Goal: Task Accomplishment & Management: Manage account settings

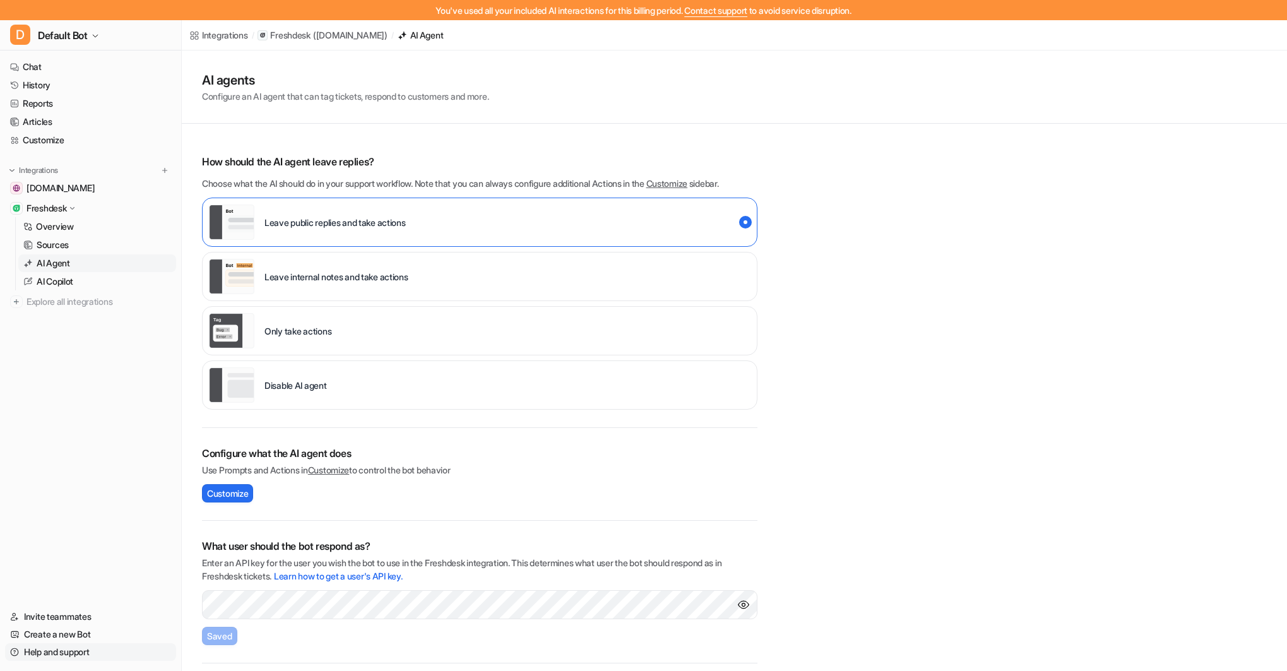
click at [57, 651] on link "Help and support" at bounding box center [90, 652] width 171 height 18
click at [56, 655] on link "Help and support" at bounding box center [90, 652] width 171 height 18
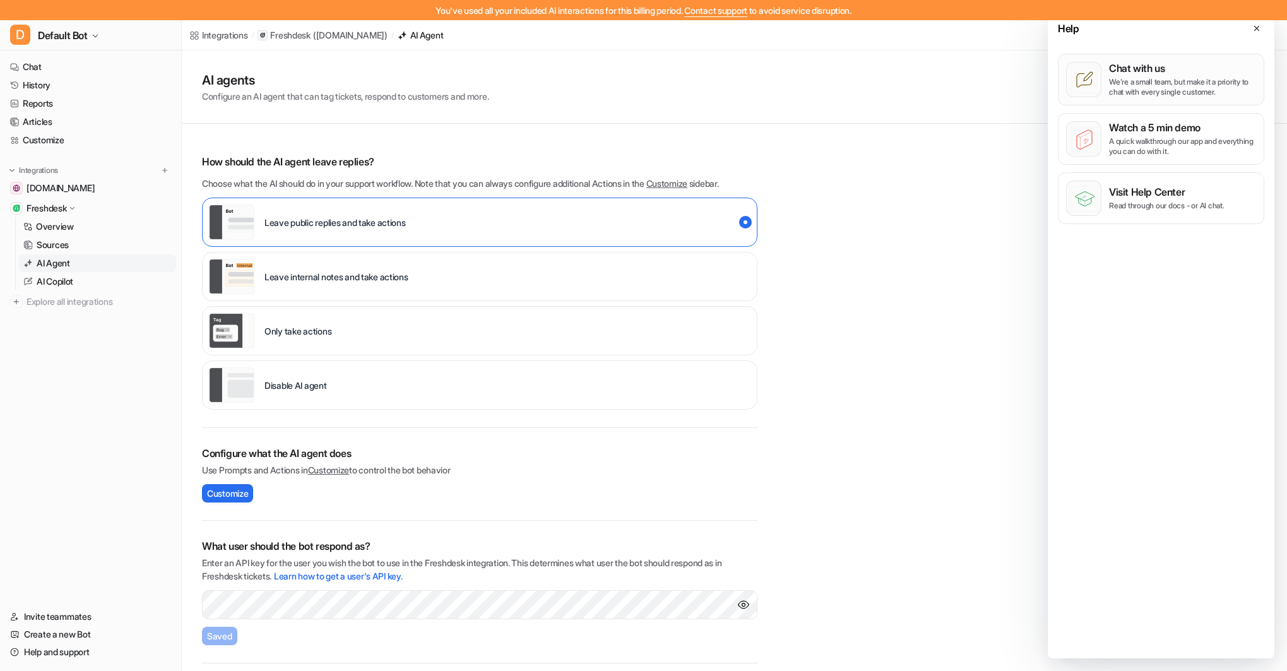
click at [1134, 85] on p "We’re a small team, but make it a priority to chat with every single customer." at bounding box center [1182, 87] width 147 height 20
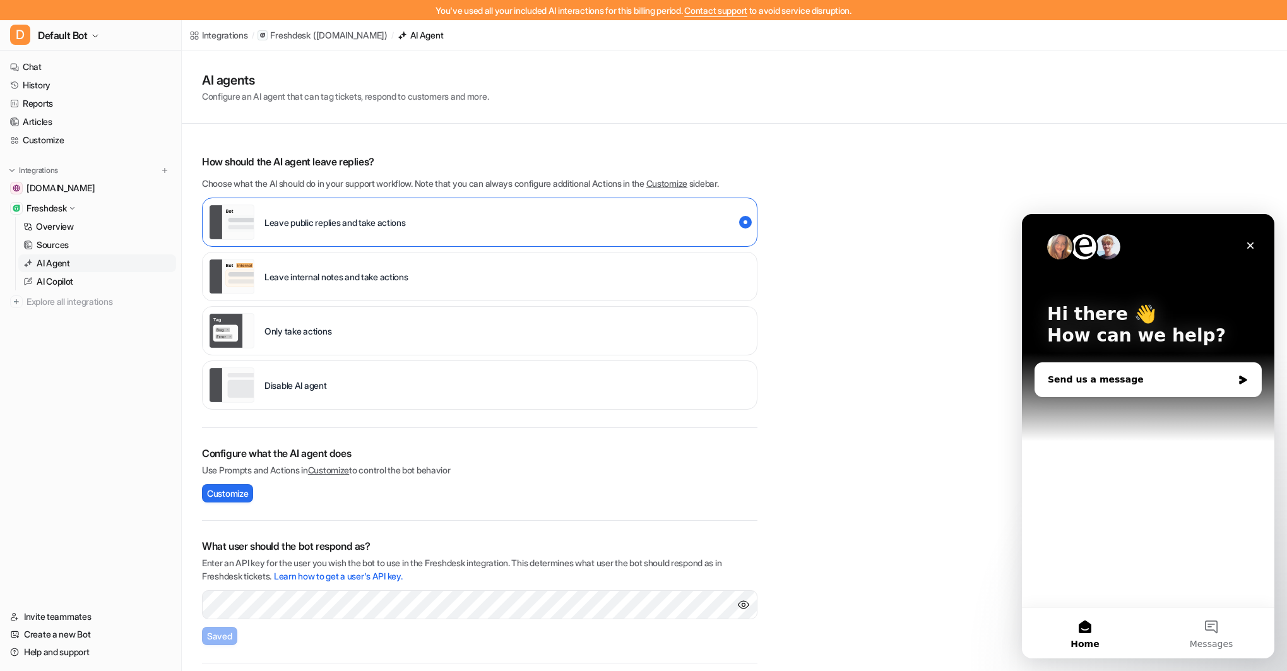
click at [1113, 384] on div "Send us a message" at bounding box center [1140, 379] width 185 height 13
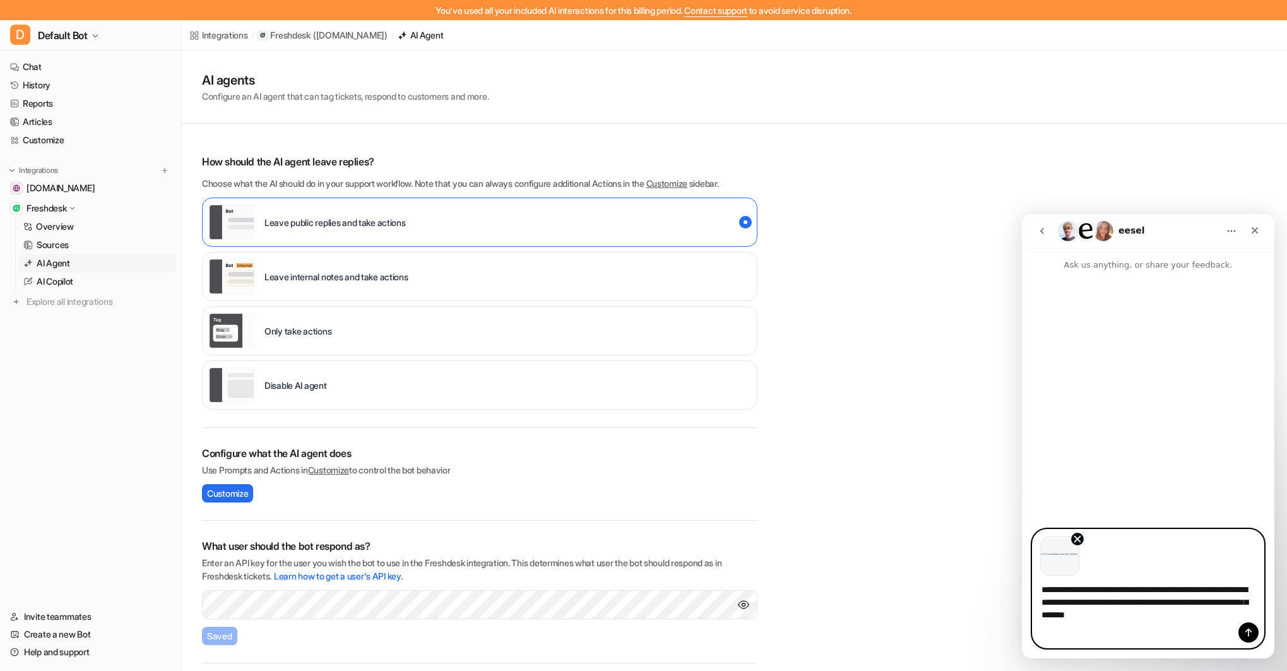
click at [1067, 590] on textarea "**********" at bounding box center [1148, 599] width 231 height 47
type textarea "**********"
click at [1246, 627] on icon "Send a message…" at bounding box center [1248, 632] width 10 height 10
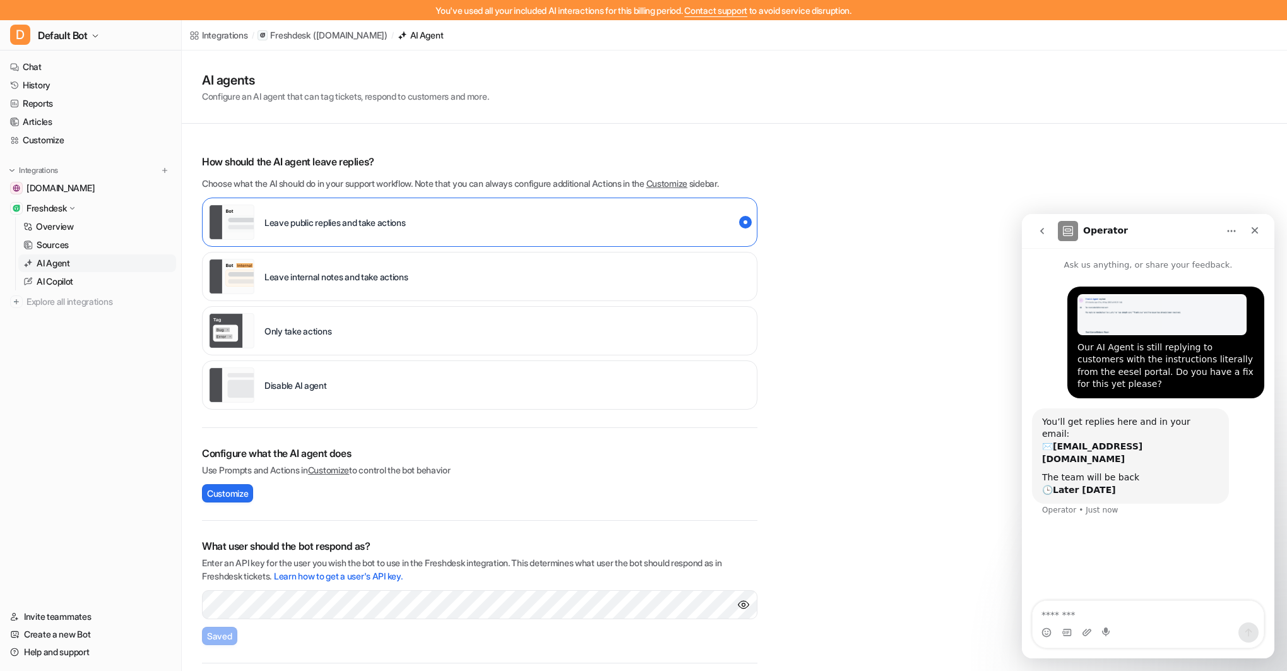
click at [1041, 230] on icon "go back" at bounding box center [1042, 231] width 4 height 6
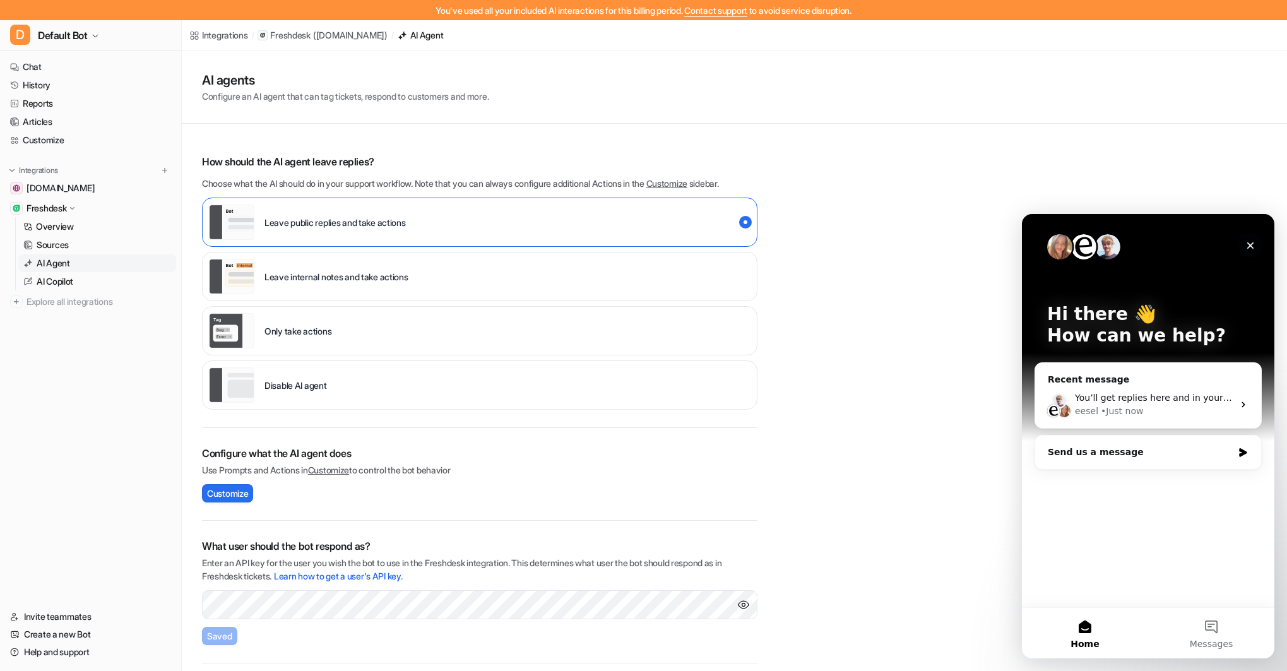
click at [1250, 245] on icon "Close" at bounding box center [1250, 245] width 7 height 7
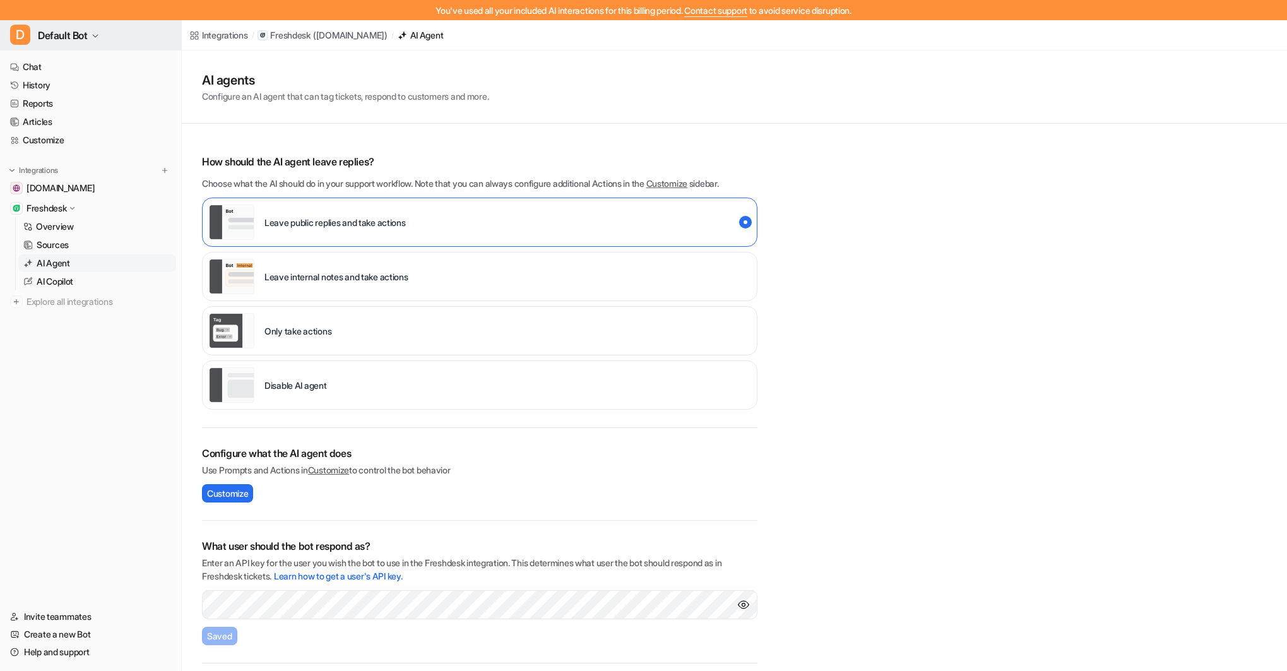
click at [84, 35] on span "Default Bot" at bounding box center [63, 36] width 50 height 18
click at [56, 132] on link "Settings" at bounding box center [101, 136] width 174 height 21
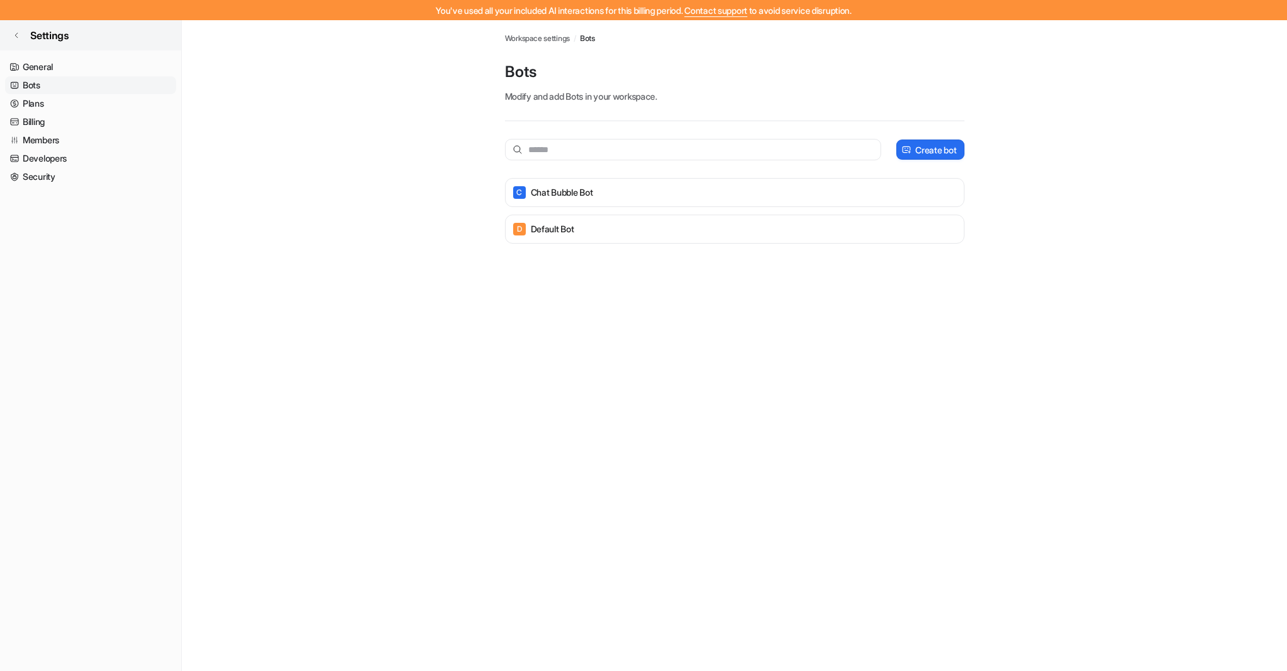
click at [59, 32] on span "Settings" at bounding box center [49, 35] width 39 height 15
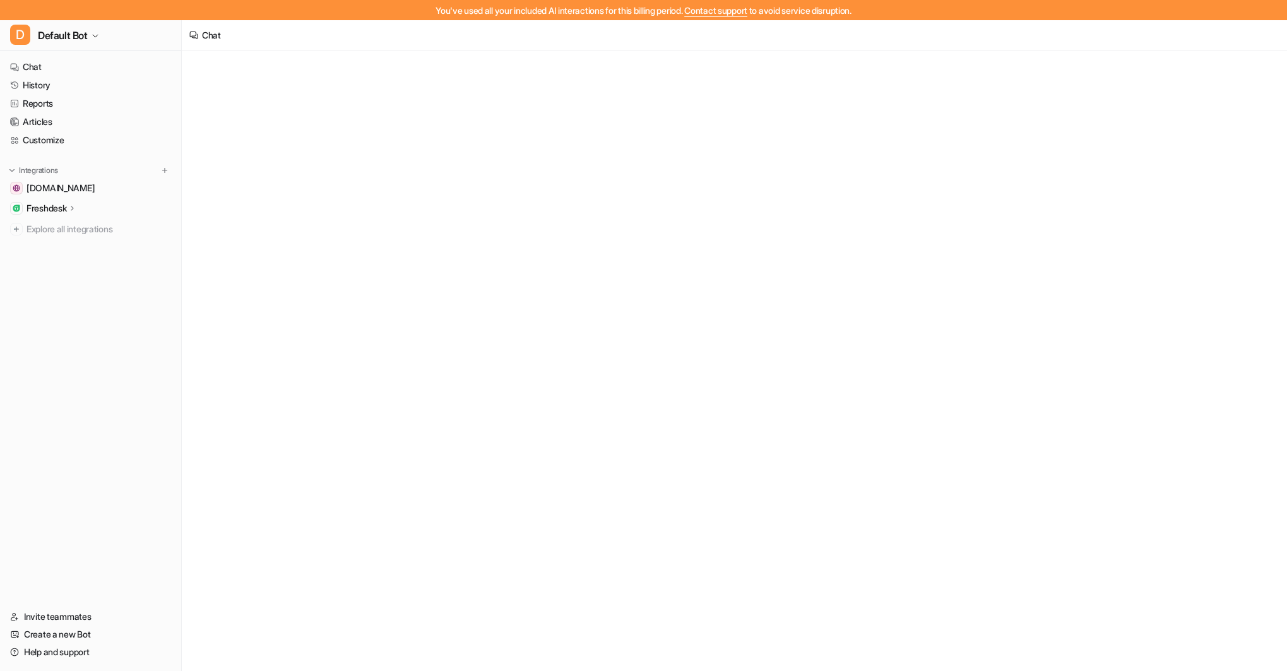
click at [59, 32] on span "Default Bot" at bounding box center [63, 36] width 50 height 18
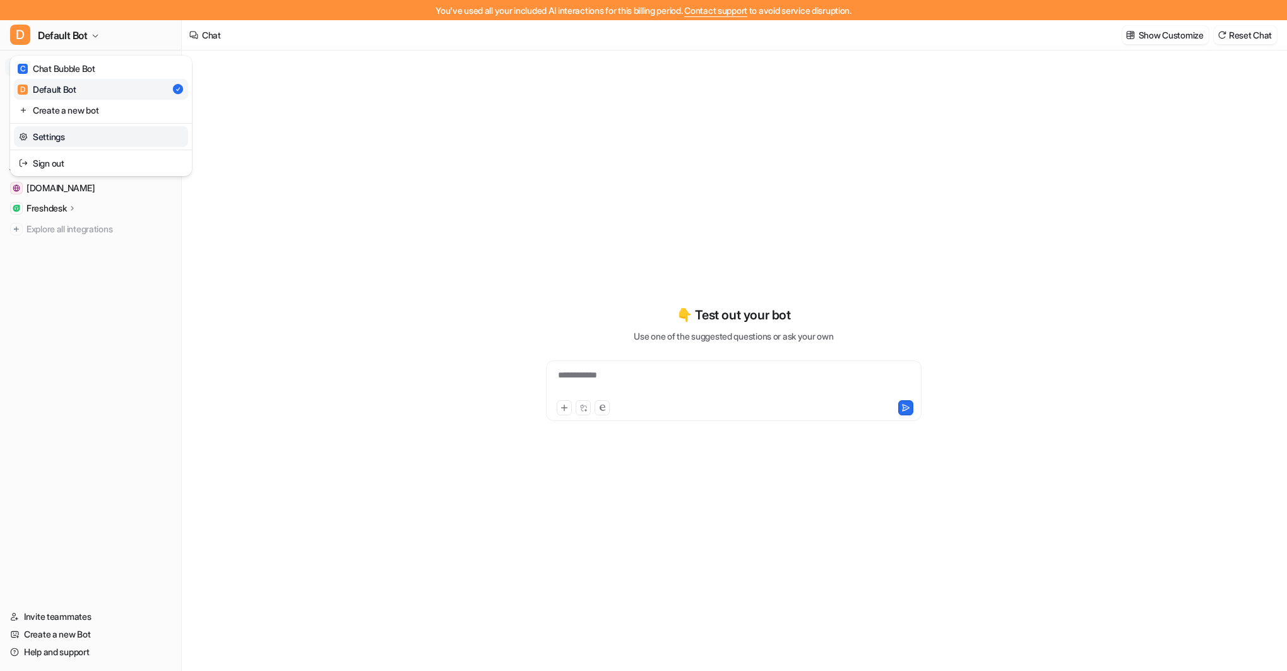
click at [48, 133] on link "Settings" at bounding box center [101, 136] width 174 height 21
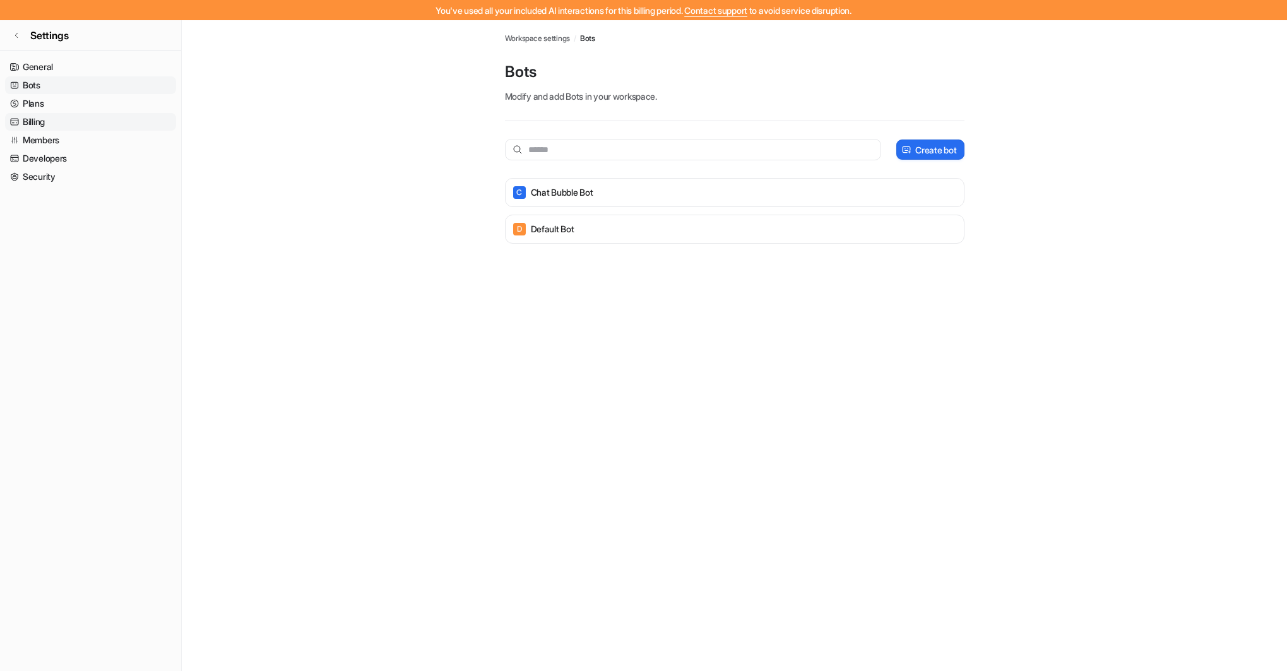
click at [35, 118] on link "Billing" at bounding box center [90, 122] width 171 height 18
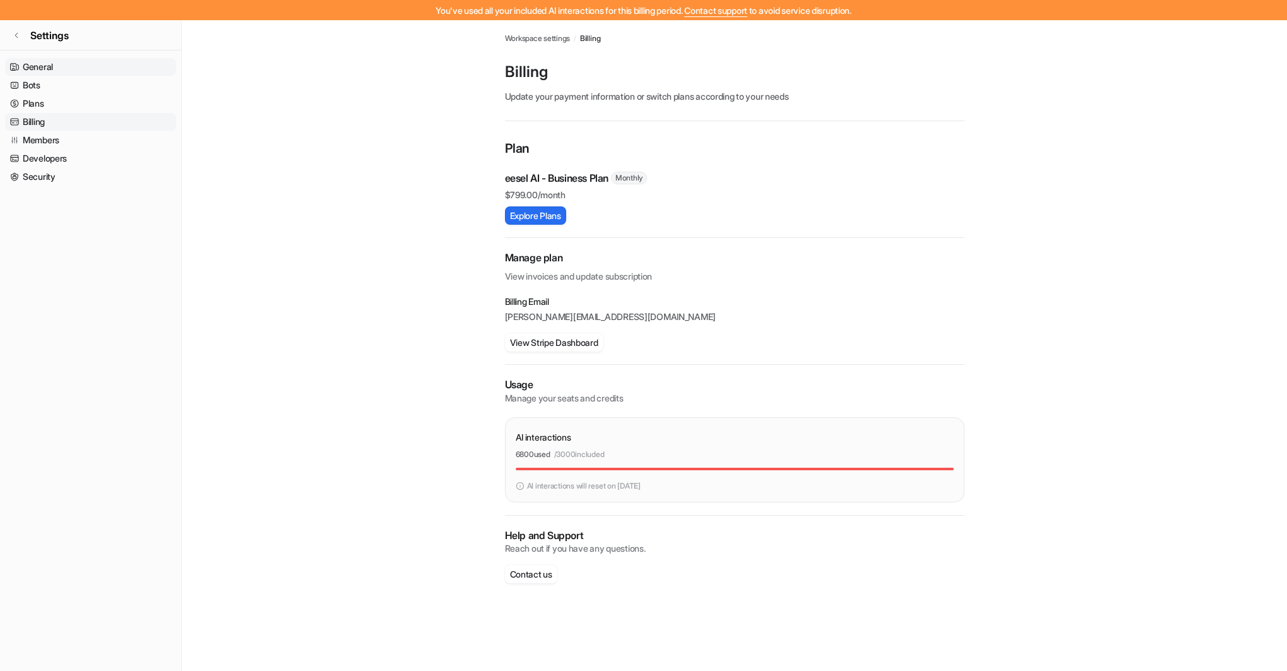
click at [39, 66] on link "General" at bounding box center [90, 67] width 171 height 18
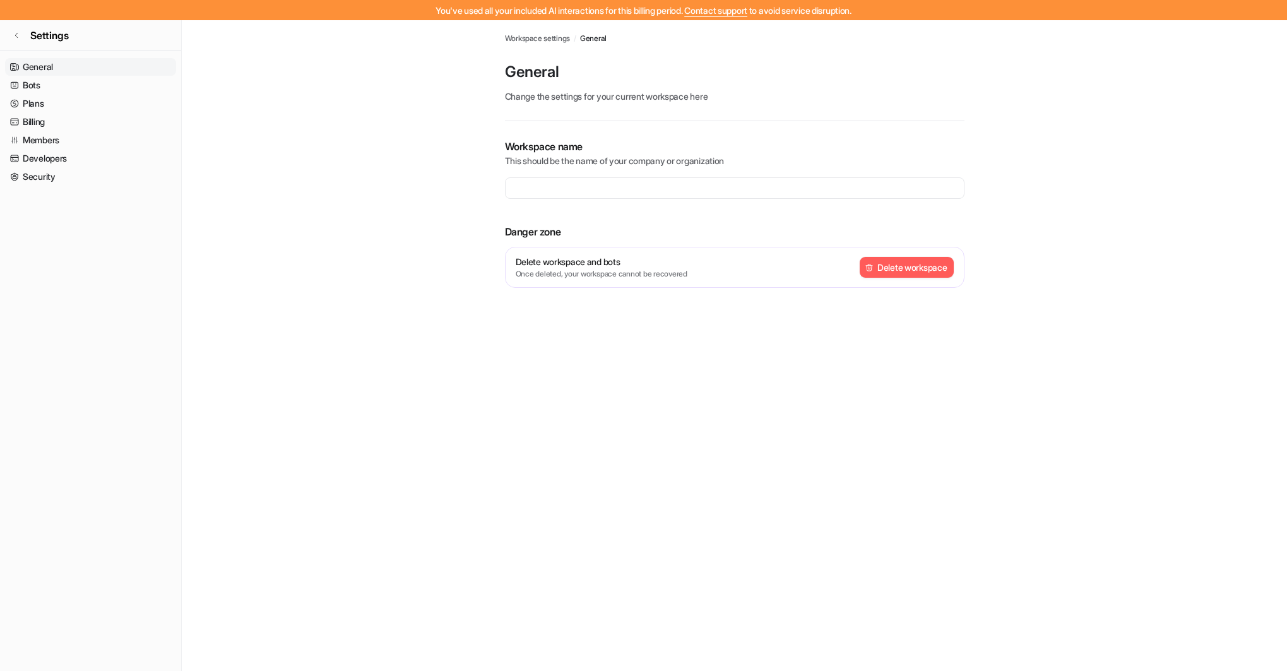
type input "**********"
click at [40, 158] on link "Developers" at bounding box center [90, 159] width 171 height 18
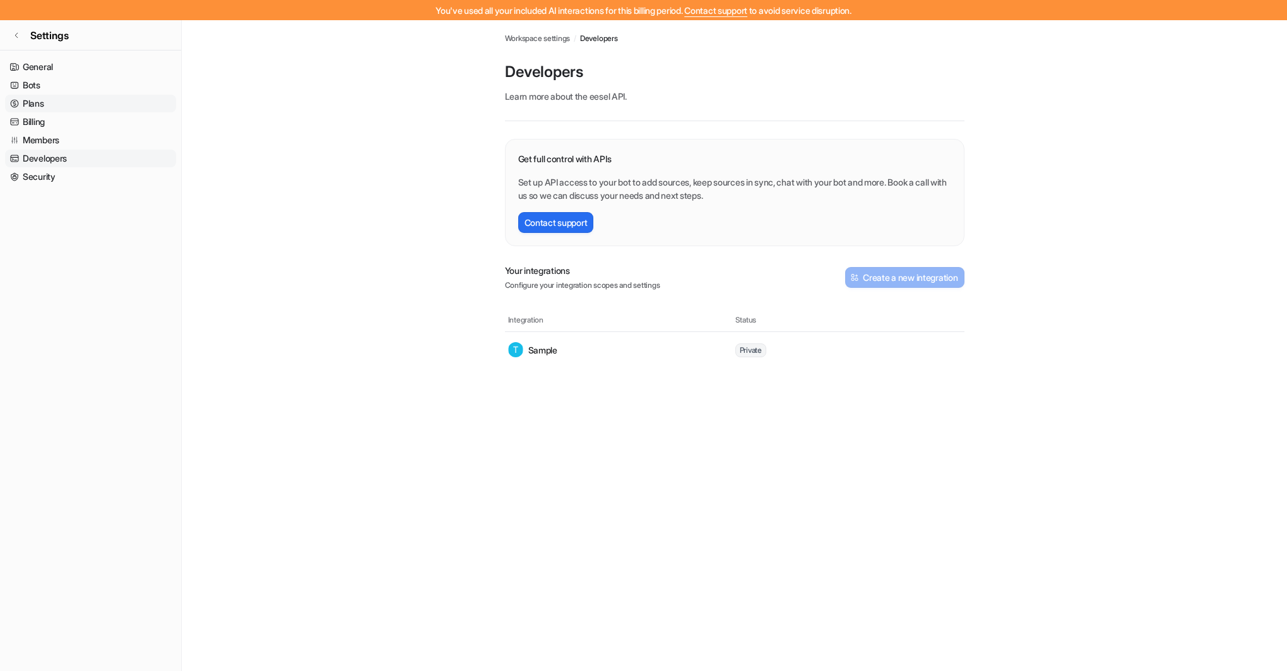
click at [29, 103] on link "Plans" at bounding box center [90, 104] width 171 height 18
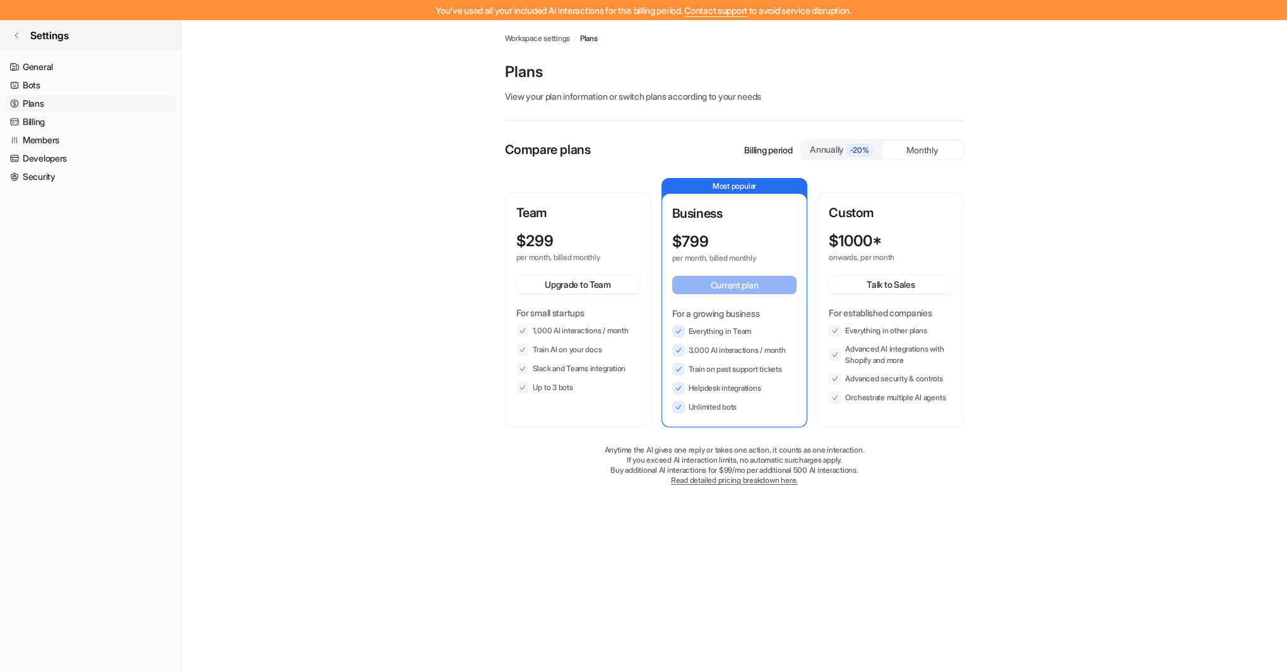
click at [16, 30] on link "Settings" at bounding box center [90, 35] width 181 height 30
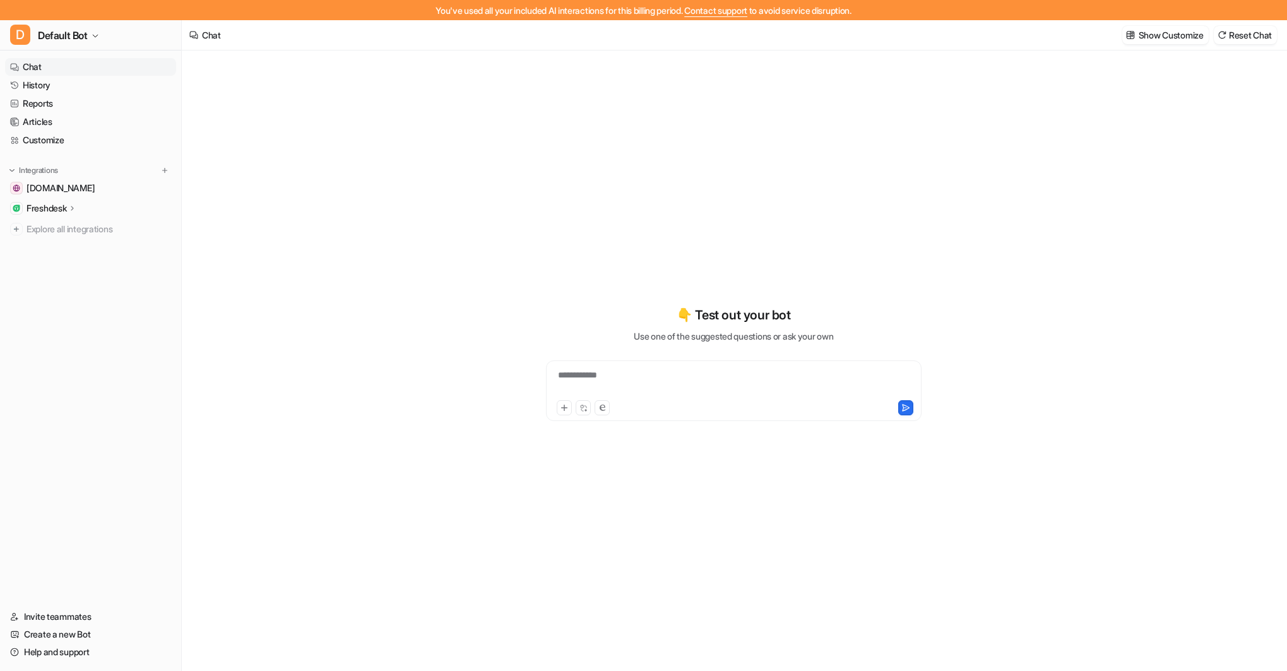
click at [66, 207] on p "Freshdesk" at bounding box center [47, 208] width 40 height 13
click at [62, 259] on p "AI Agent" at bounding box center [53, 263] width 33 height 13
